Goal: Navigation & Orientation: Go to known website

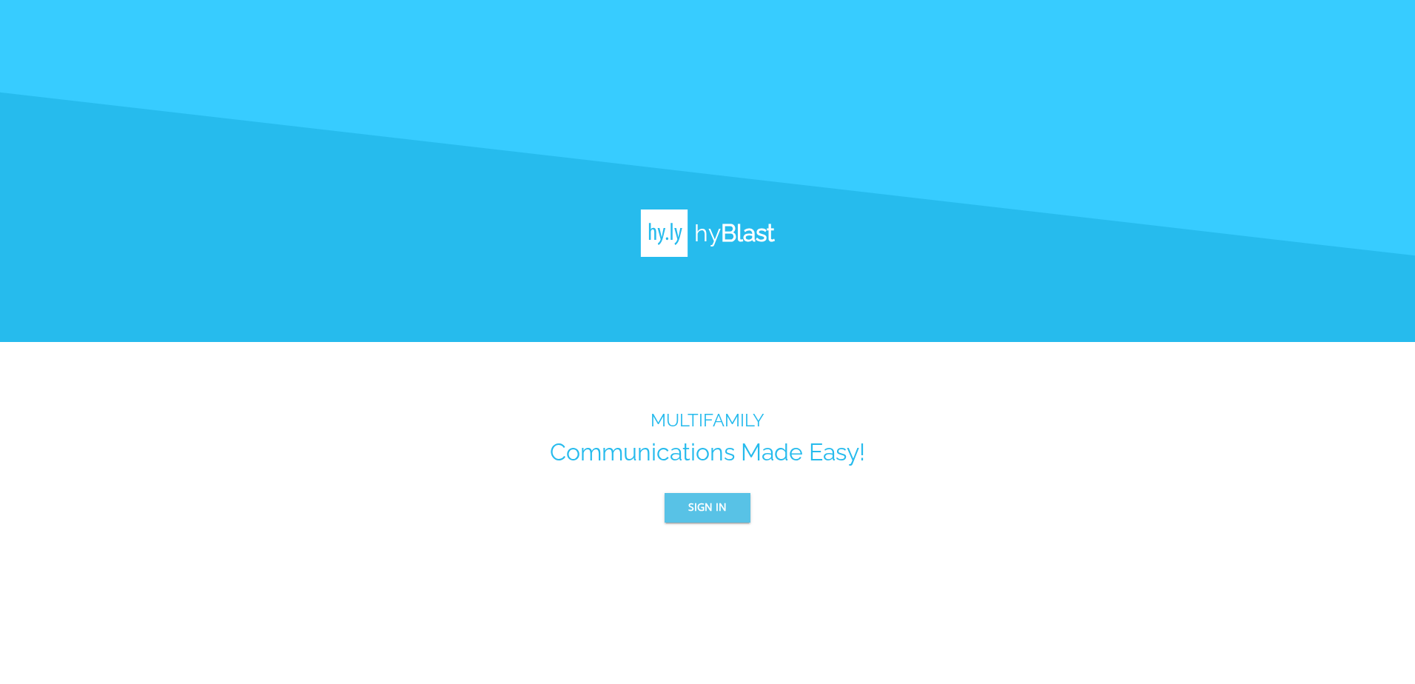
click at [718, 512] on span "Sign In" at bounding box center [707, 507] width 38 height 19
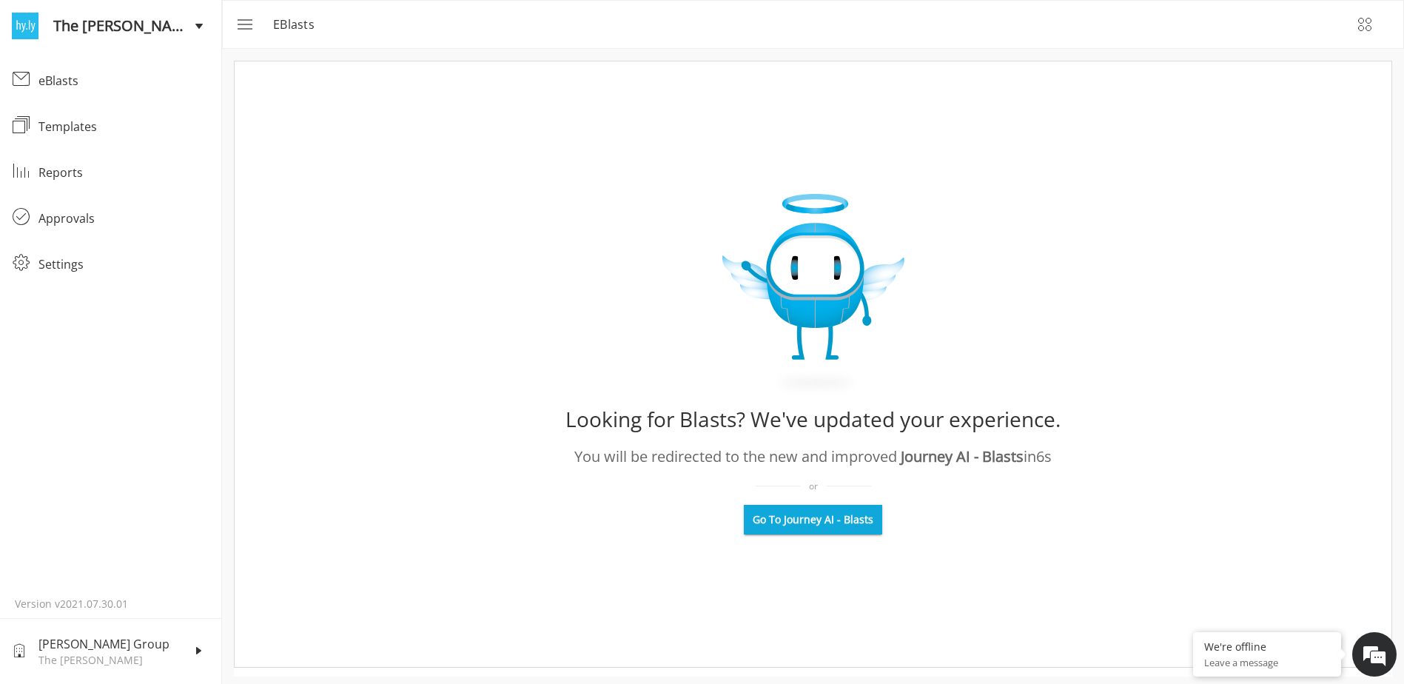
click at [831, 516] on span "Go To Journey AI - Blasts" at bounding box center [813, 519] width 121 height 15
